Goal: Information Seeking & Learning: Learn about a topic

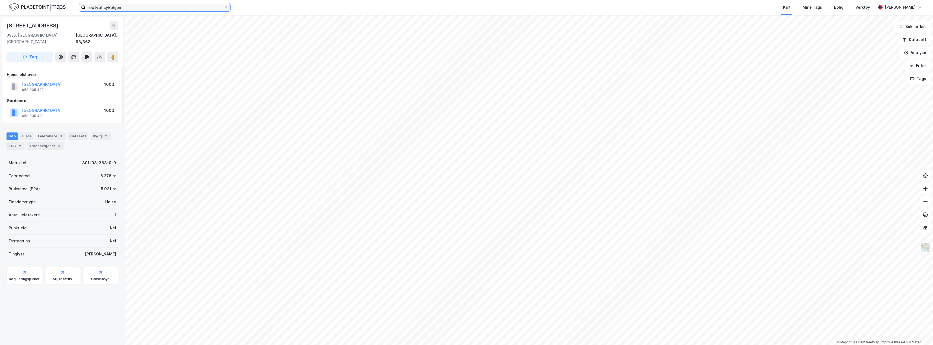
click at [114, 7] on input "rødtvet sykehjem" at bounding box center [154, 7] width 138 height 8
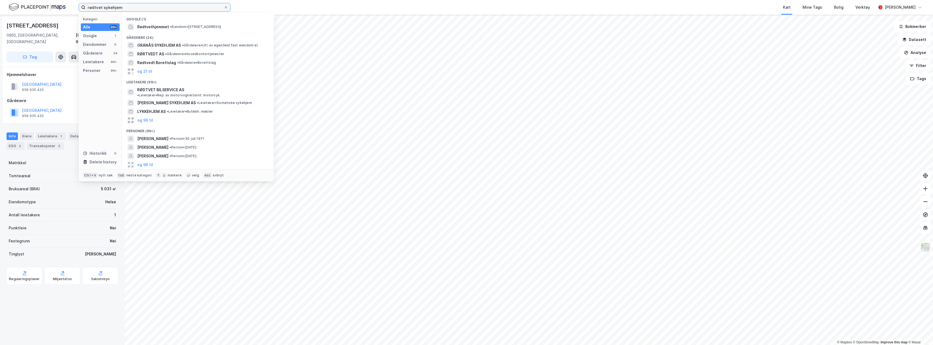
click at [114, 7] on input "rødtvet sykehjem" at bounding box center [154, 7] width 138 height 8
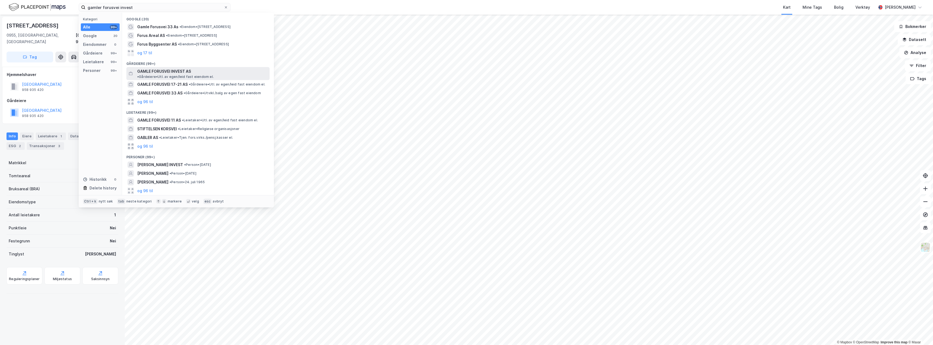
click at [164, 72] on span "GAMLE FORUSVEI INVEST AS" at bounding box center [164, 71] width 54 height 7
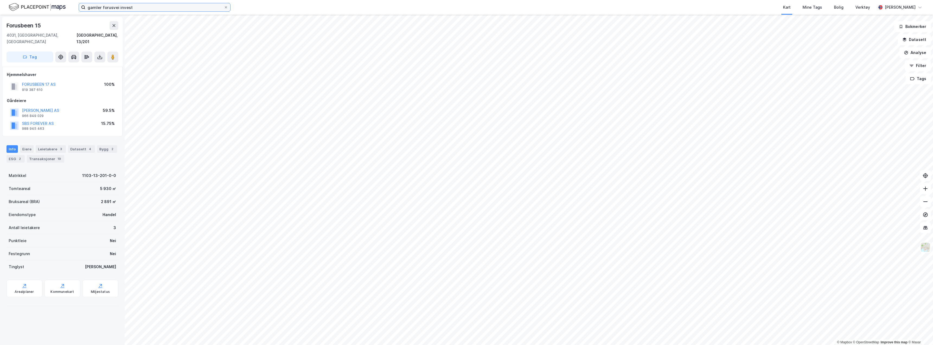
click at [128, 8] on input "gamler forusvei invest" at bounding box center [154, 7] width 138 height 8
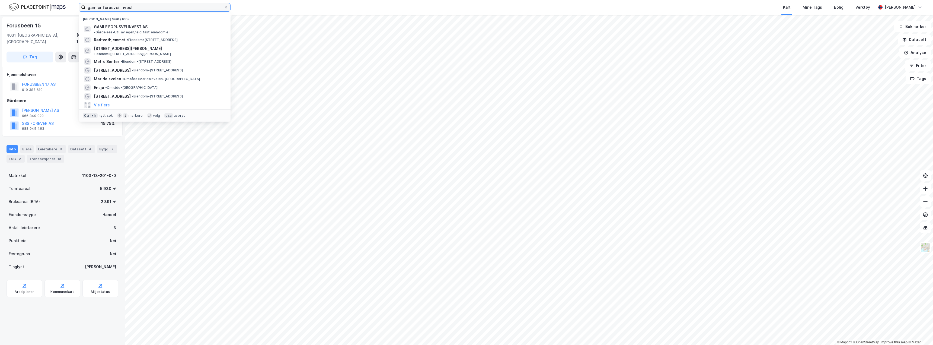
click at [128, 8] on input "gamler forusvei invest" at bounding box center [154, 7] width 138 height 8
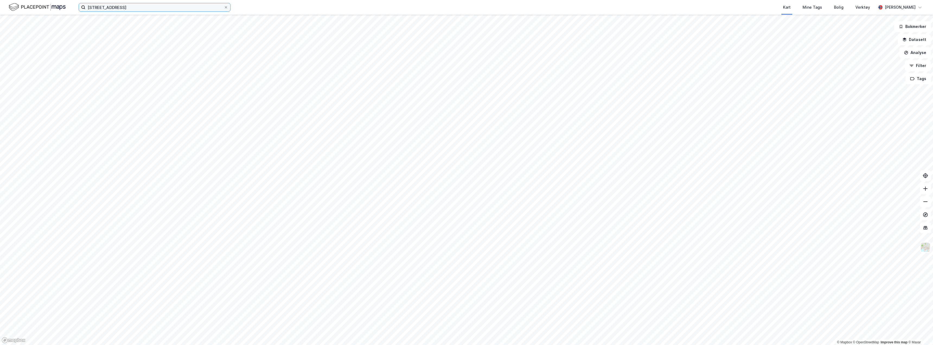
click at [128, 5] on input "[STREET_ADDRESS]" at bounding box center [154, 7] width 138 height 8
type input "[STREET_ADDRESS]"
click at [53, 8] on img at bounding box center [37, 6] width 57 height 9
click at [120, 6] on input "[STREET_ADDRESS]" at bounding box center [154, 7] width 138 height 8
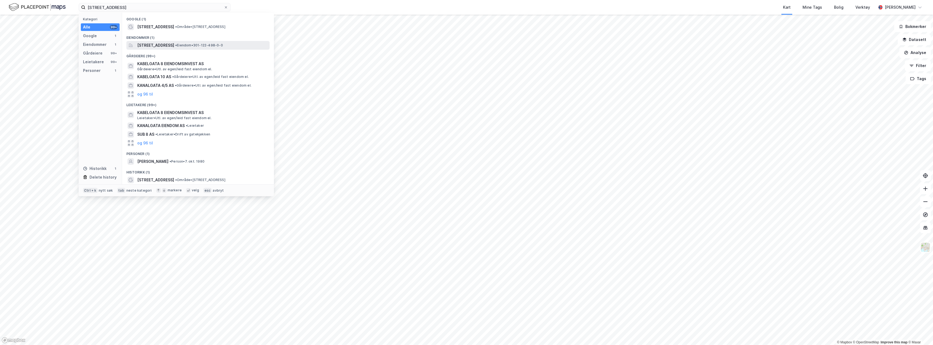
click at [159, 46] on span "[STREET_ADDRESS]" at bounding box center [155, 45] width 37 height 7
